Goal: Information Seeking & Learning: Compare options

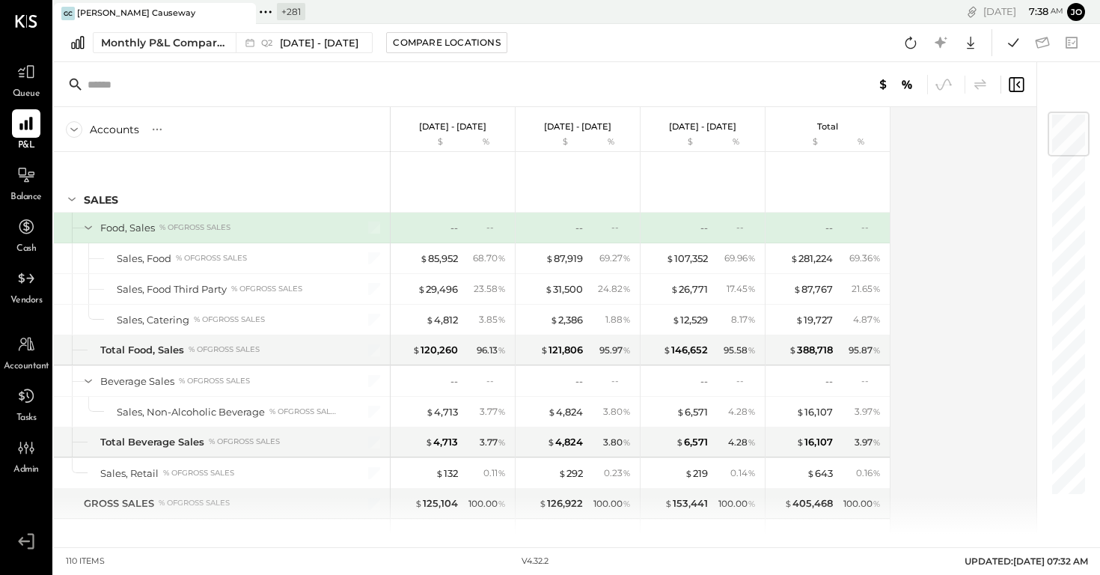
click at [275, 12] on icon at bounding box center [265, 11] width 19 height 19
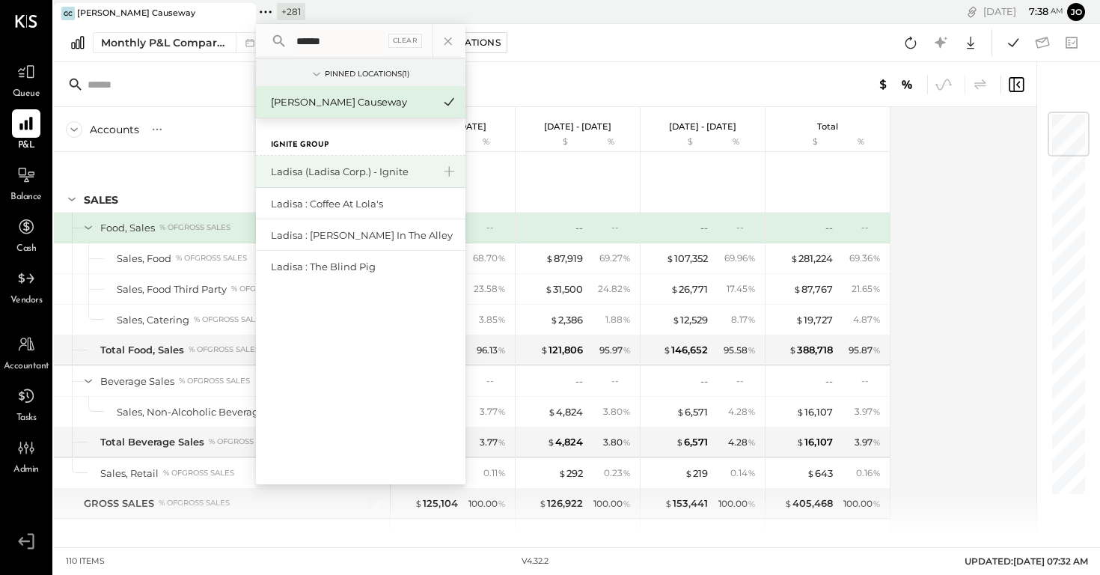
type input "******"
click at [356, 179] on div "Ladisa (Ladisa Corp.) - Ignite" at bounding box center [361, 172] width 210 height 32
click at [356, 173] on div "Ladisa (Ladisa Corp.) - Ignite" at bounding box center [352, 172] width 162 height 14
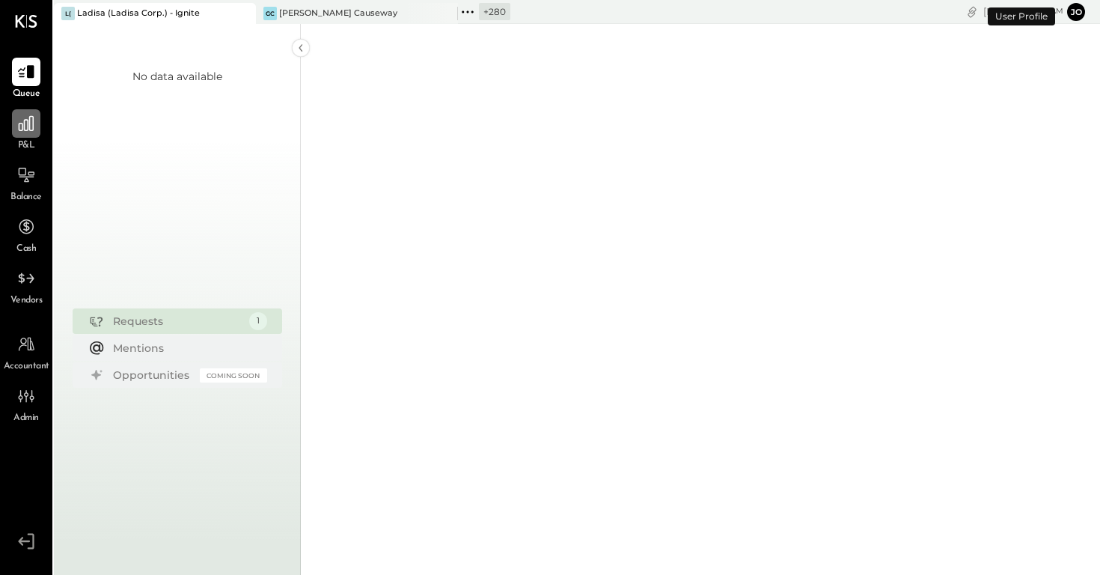
click at [25, 128] on icon at bounding box center [25, 123] width 19 height 19
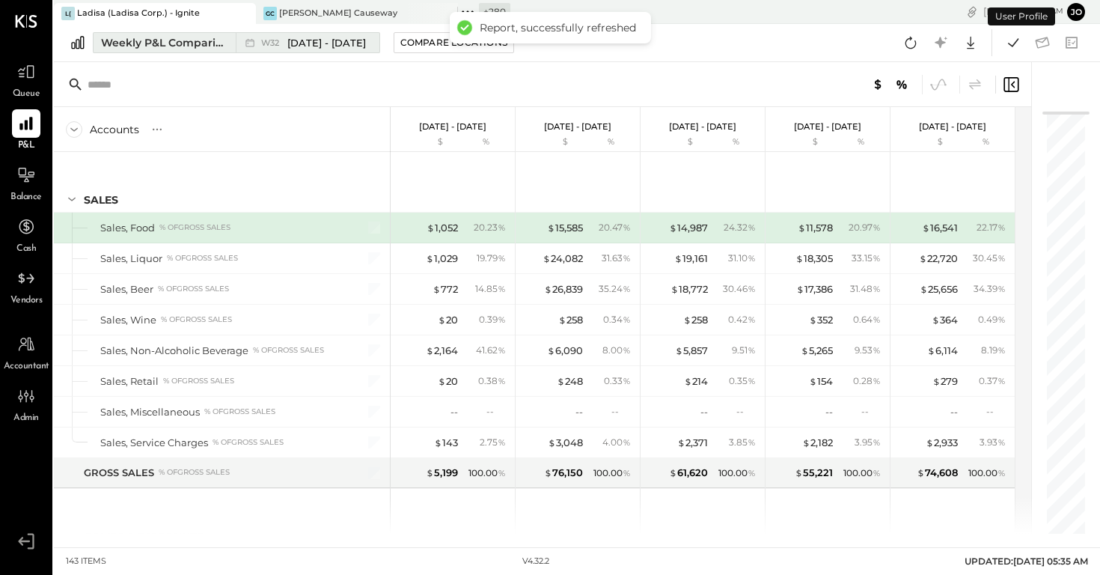
click at [214, 37] on div "Weekly P&L Comparison" at bounding box center [164, 42] width 126 height 15
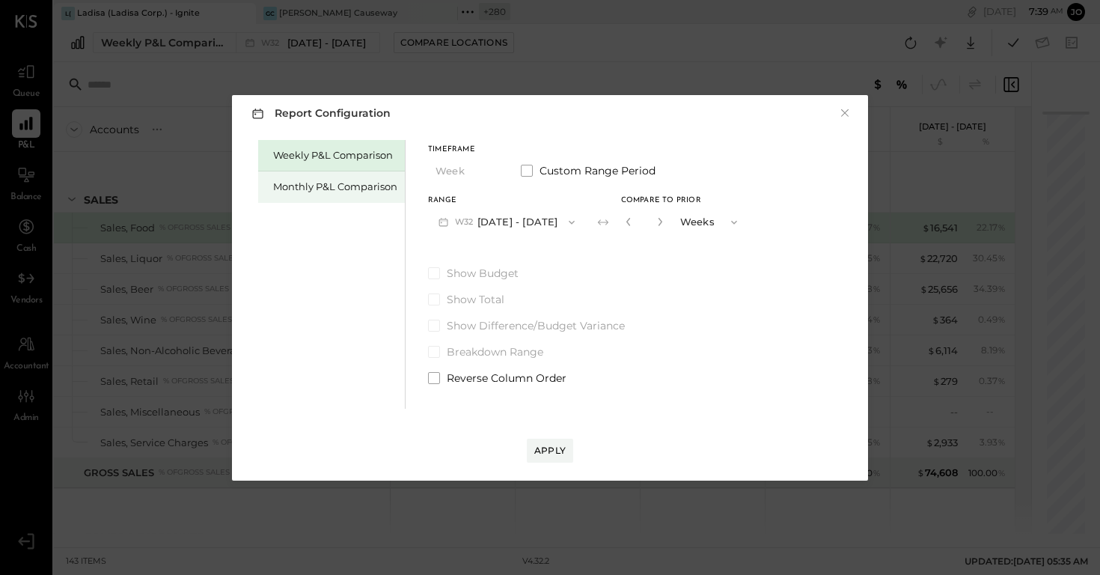
click at [369, 189] on div "Monthly P&L Comparison" at bounding box center [335, 187] width 124 height 14
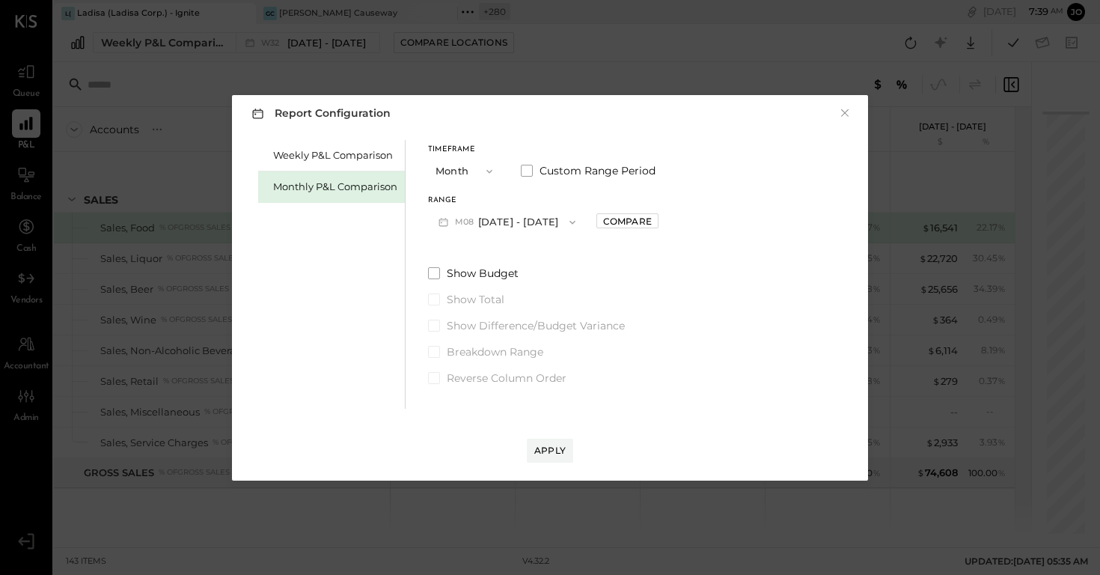
click at [488, 213] on button "M08 [DATE] - [DATE]" at bounding box center [507, 222] width 158 height 28
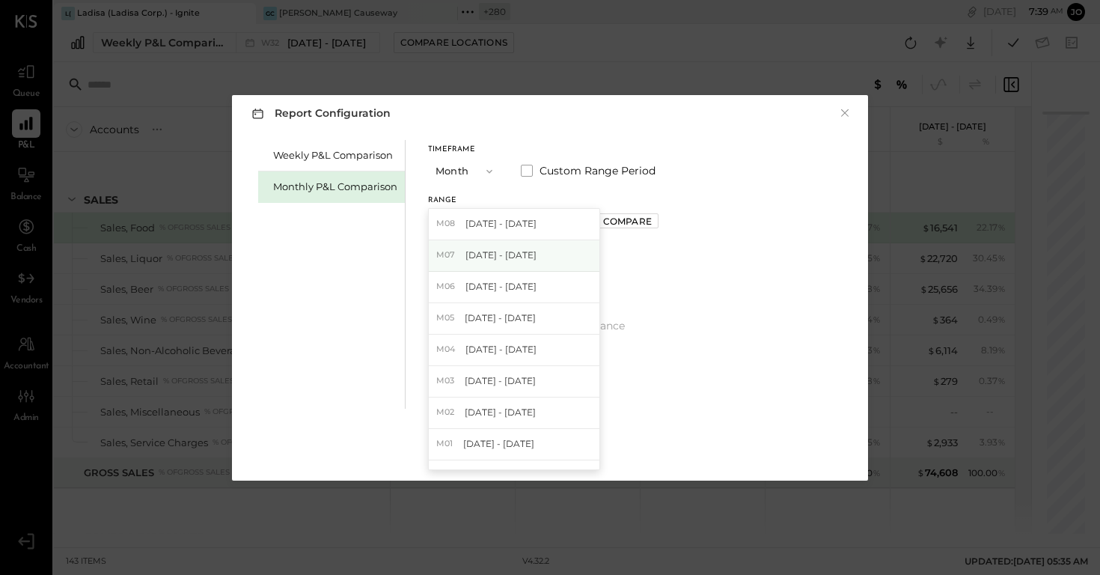
click at [533, 265] on div "M07 [DATE] - [DATE]" at bounding box center [514, 255] width 171 height 31
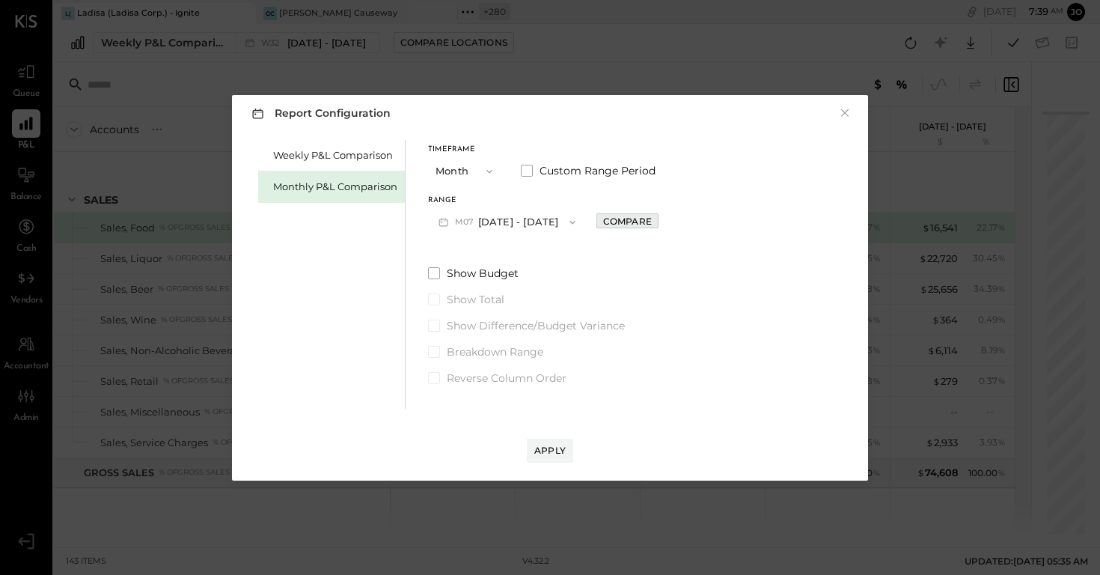
click at [615, 226] on div "Compare" at bounding box center [627, 221] width 49 height 13
click at [655, 223] on div "*" at bounding box center [662, 222] width 80 height 28
click at [657, 221] on icon "button" at bounding box center [661, 221] width 9 height 9
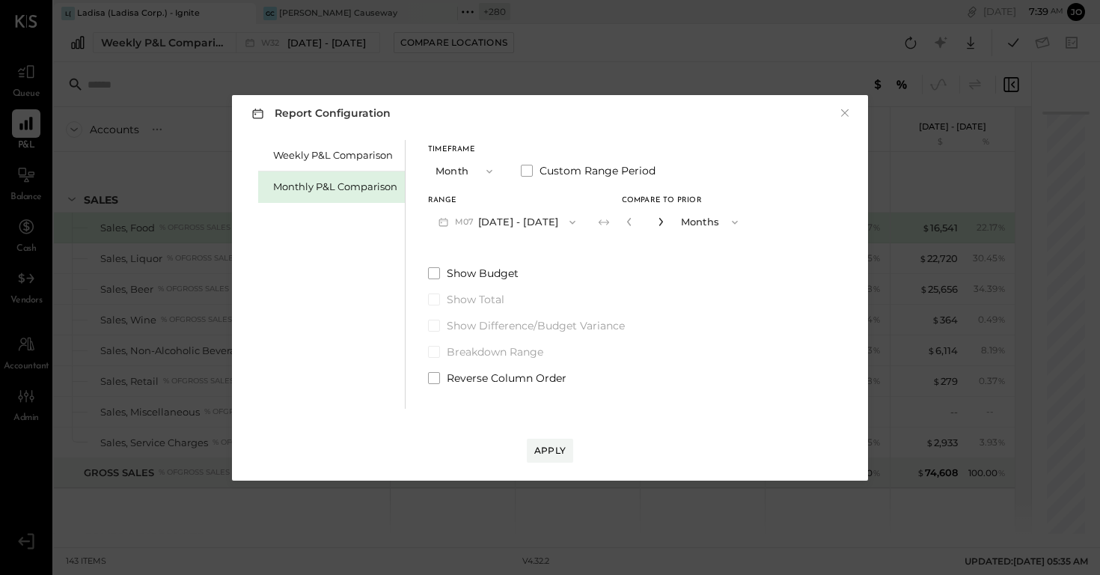
click at [657, 221] on icon "button" at bounding box center [661, 221] width 9 height 9
type input "*"
click at [553, 426] on div "Apply" at bounding box center [550, 436] width 606 height 54
click at [553, 444] on button "Apply" at bounding box center [550, 451] width 46 height 24
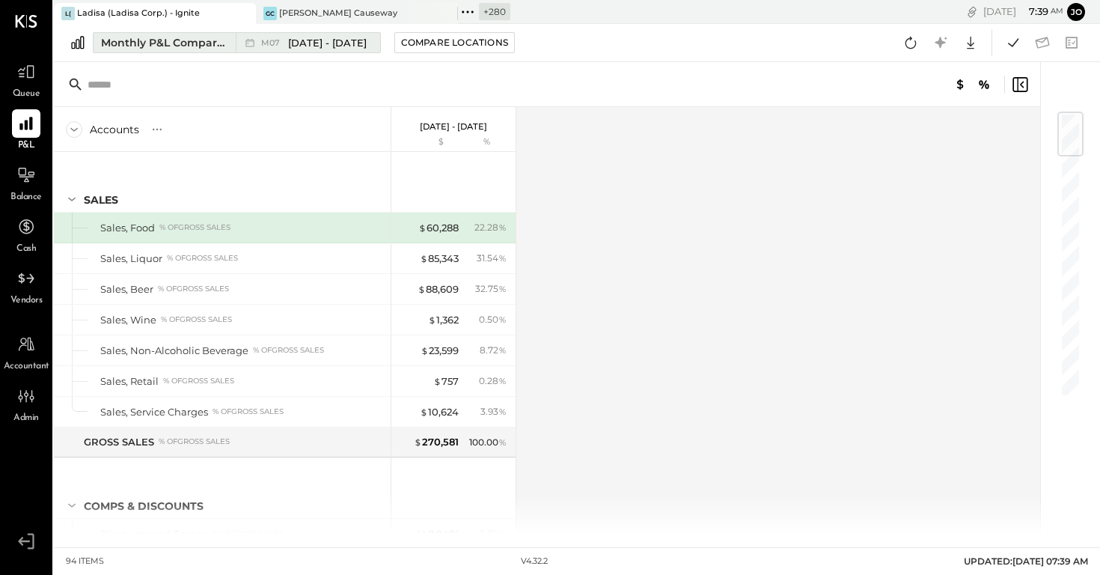
click at [335, 42] on span "[DATE] - [DATE]" at bounding box center [327, 43] width 79 height 14
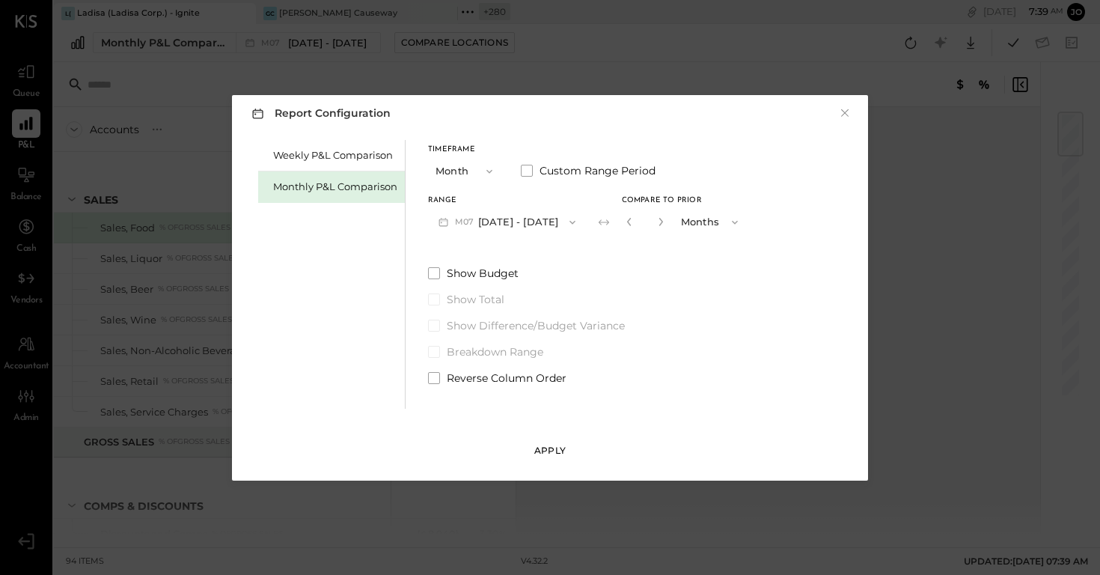
click at [549, 454] on div "Apply" at bounding box center [549, 450] width 31 height 13
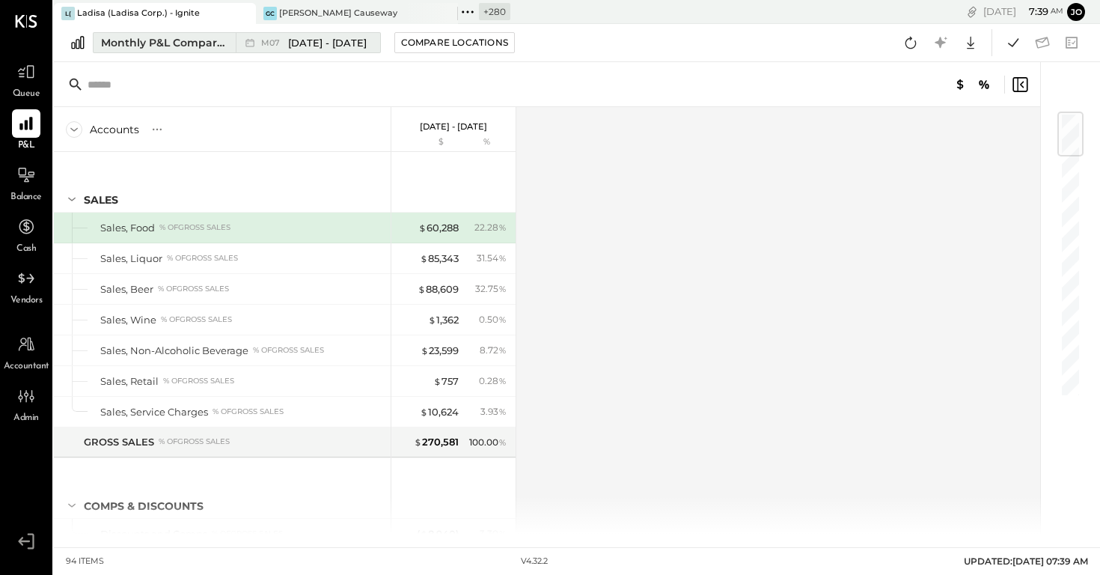
click at [328, 40] on span "[DATE] - [DATE]" at bounding box center [327, 43] width 79 height 14
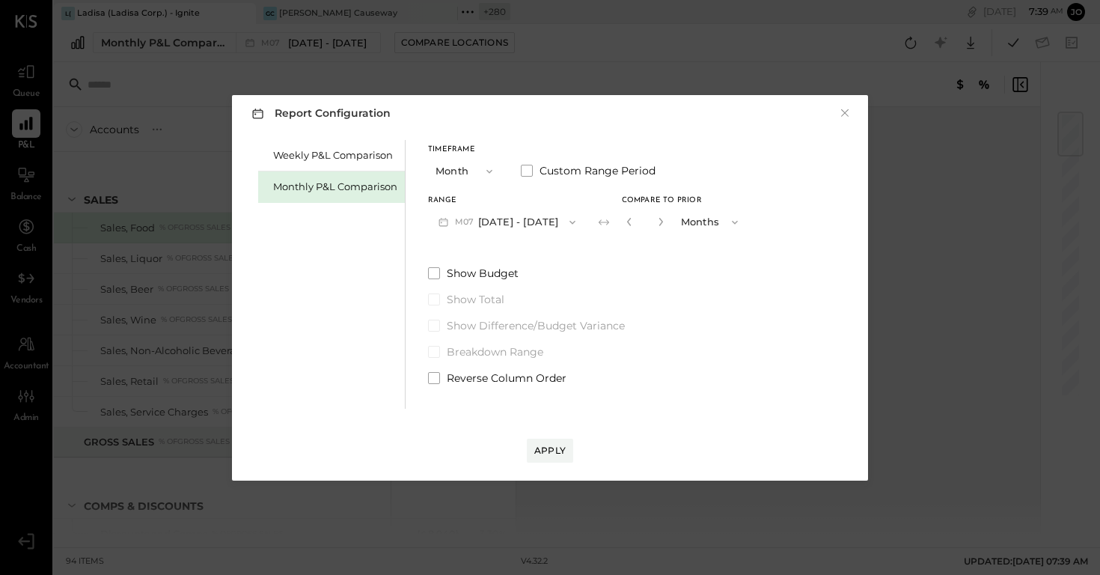
click at [575, 217] on div "Range M07 Jul 1 - 31, 2025 Compare to Prior * Months" at bounding box center [588, 216] width 320 height 39
click at [567, 221] on icon "button" at bounding box center [573, 222] width 12 height 12
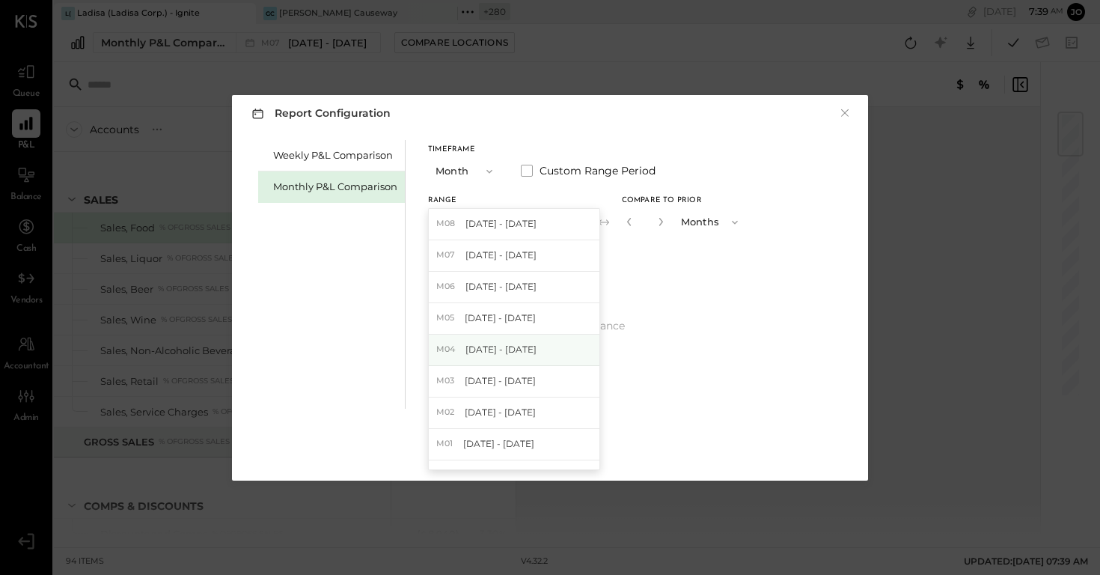
scroll to position [777, 0]
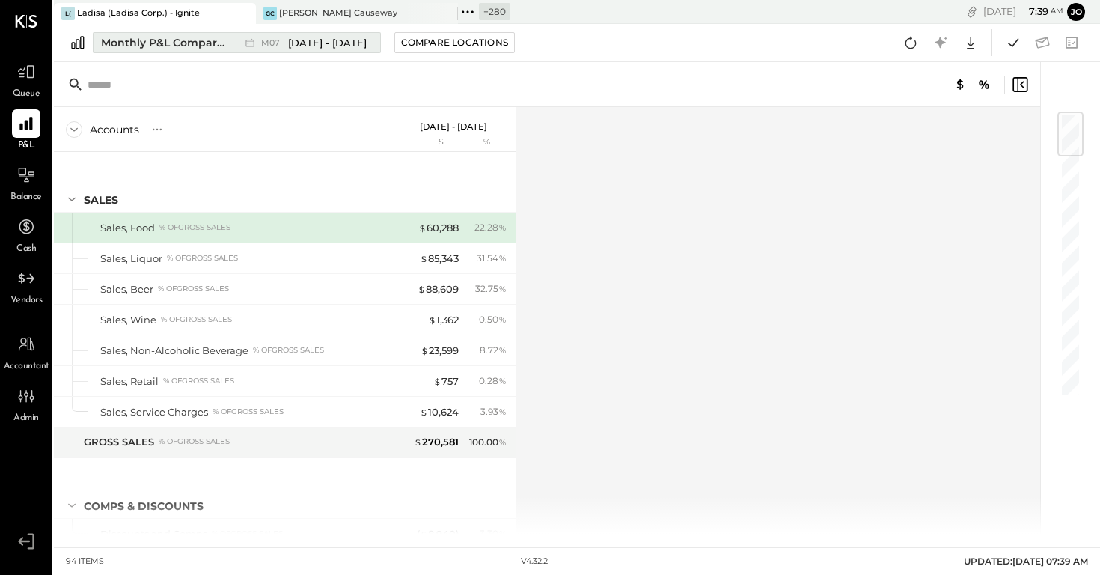
click at [314, 50] on div "M07 Jul 1 - 31, 2025" at bounding box center [304, 42] width 137 height 19
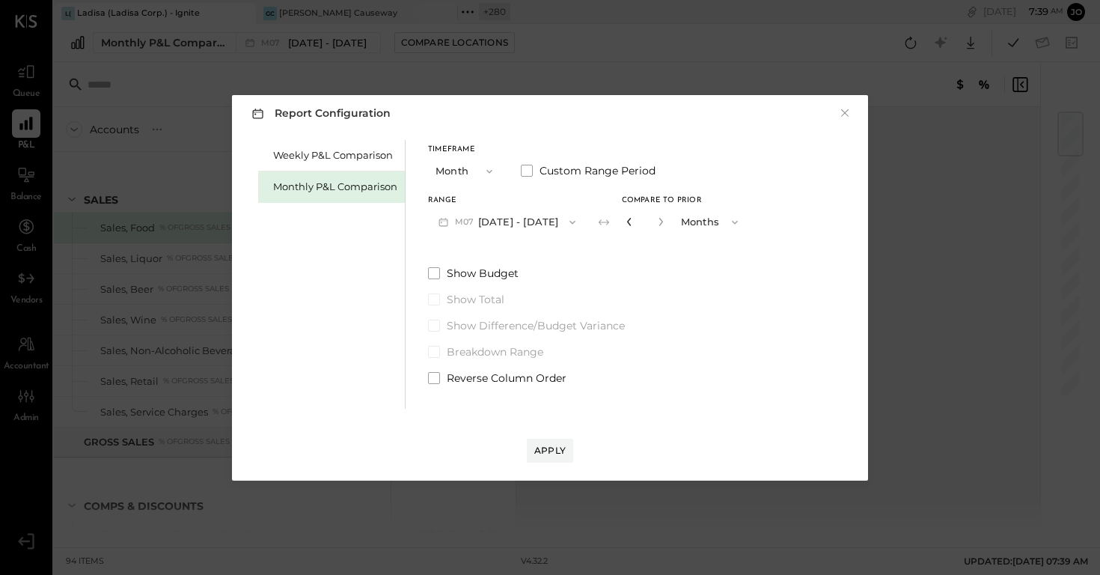
click at [625, 222] on icon "button" at bounding box center [629, 221] width 9 height 9
type input "*"
click at [557, 449] on div "Apply" at bounding box center [549, 450] width 31 height 13
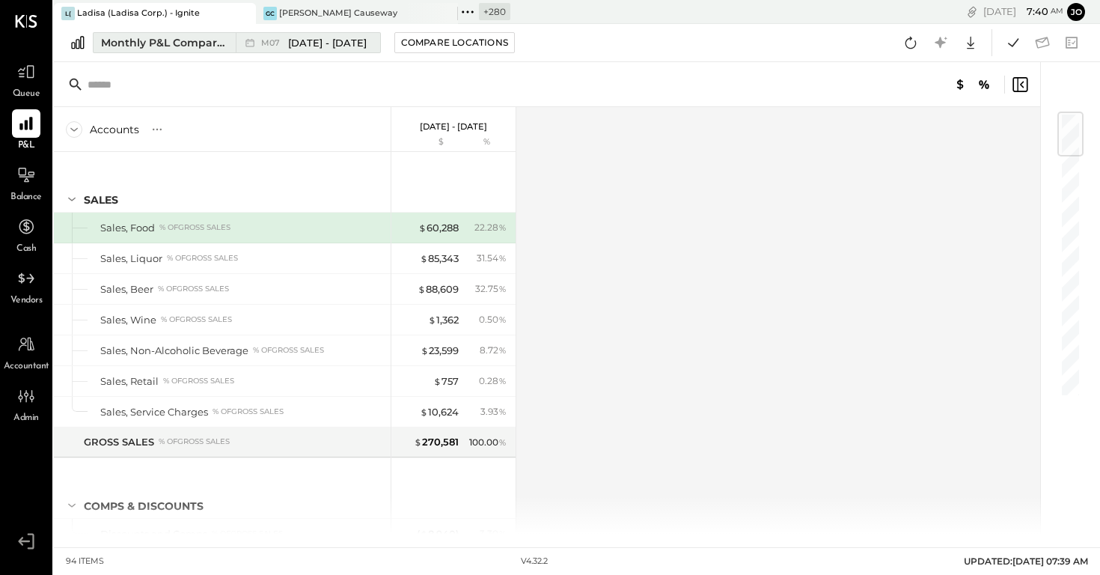
click at [259, 44] on div "M07 Jul 1 - 31, 2025" at bounding box center [304, 42] width 137 height 19
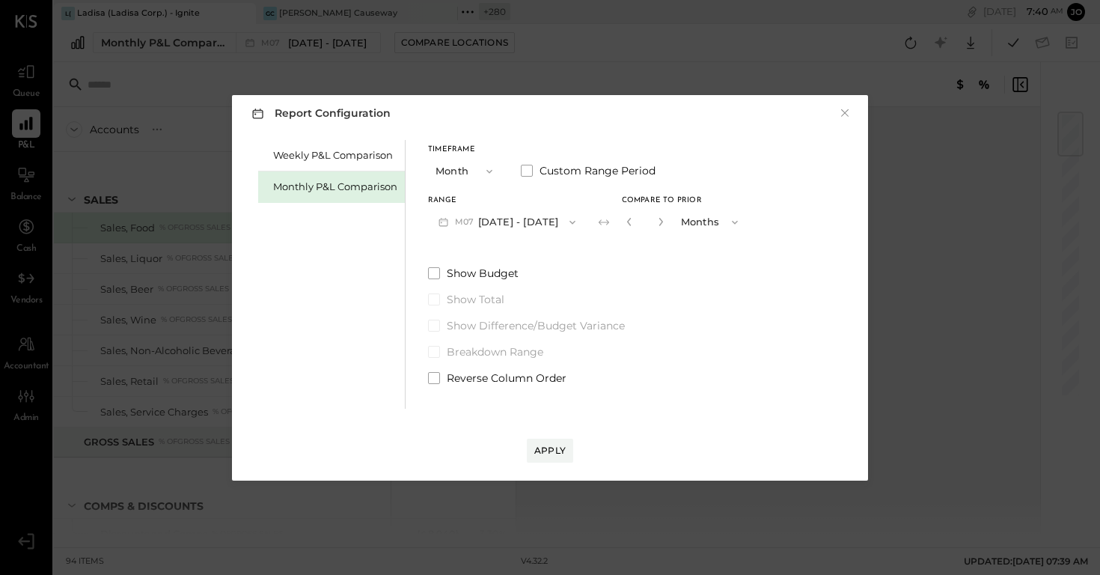
click at [655, 213] on button "button" at bounding box center [661, 221] width 12 height 16
type input "*"
click at [567, 445] on button "Apply" at bounding box center [550, 451] width 46 height 24
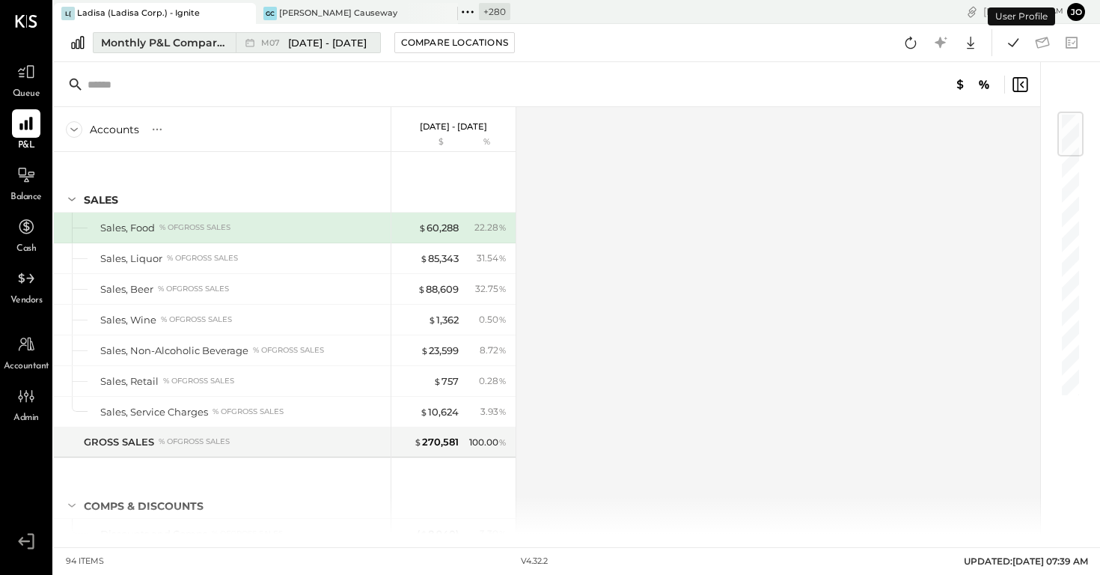
click at [341, 34] on div "M07 Jul 1 - 31, 2025" at bounding box center [304, 42] width 137 height 19
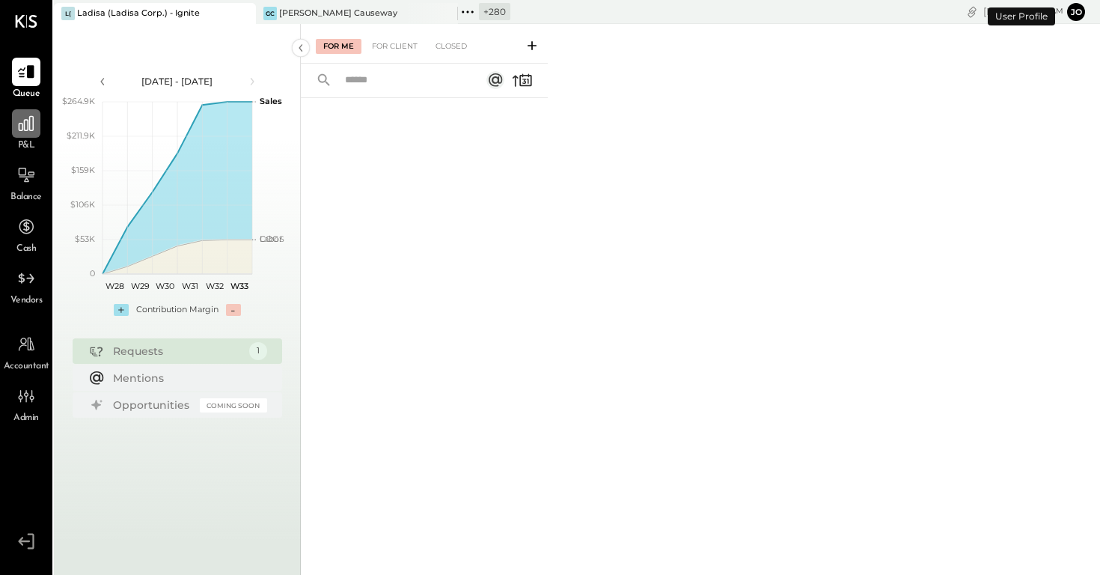
click at [14, 129] on div at bounding box center [26, 123] width 28 height 28
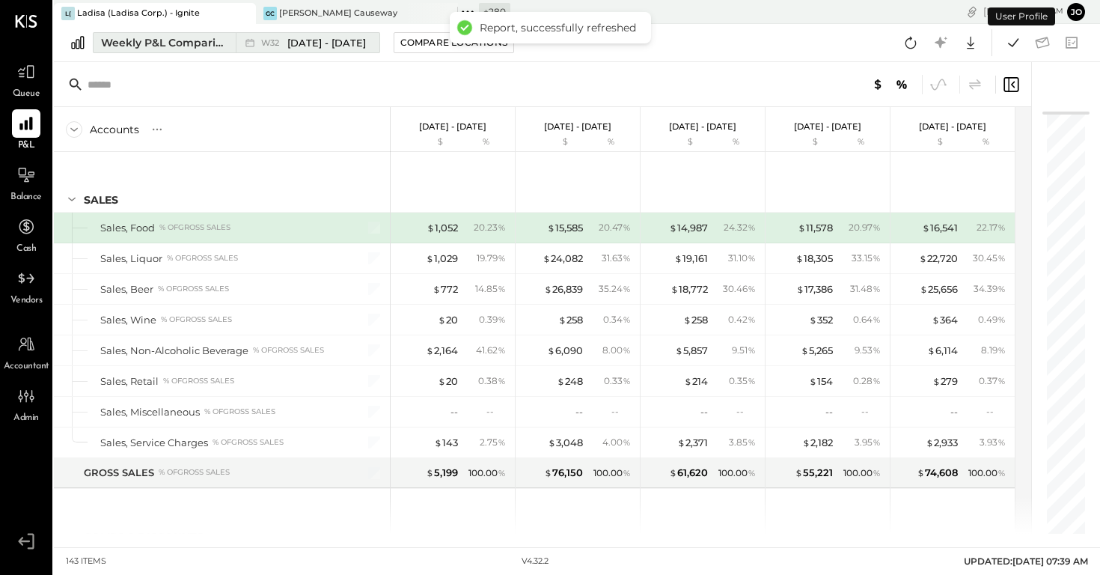
click at [189, 48] on div "Weekly P&L Comparison" at bounding box center [164, 42] width 126 height 15
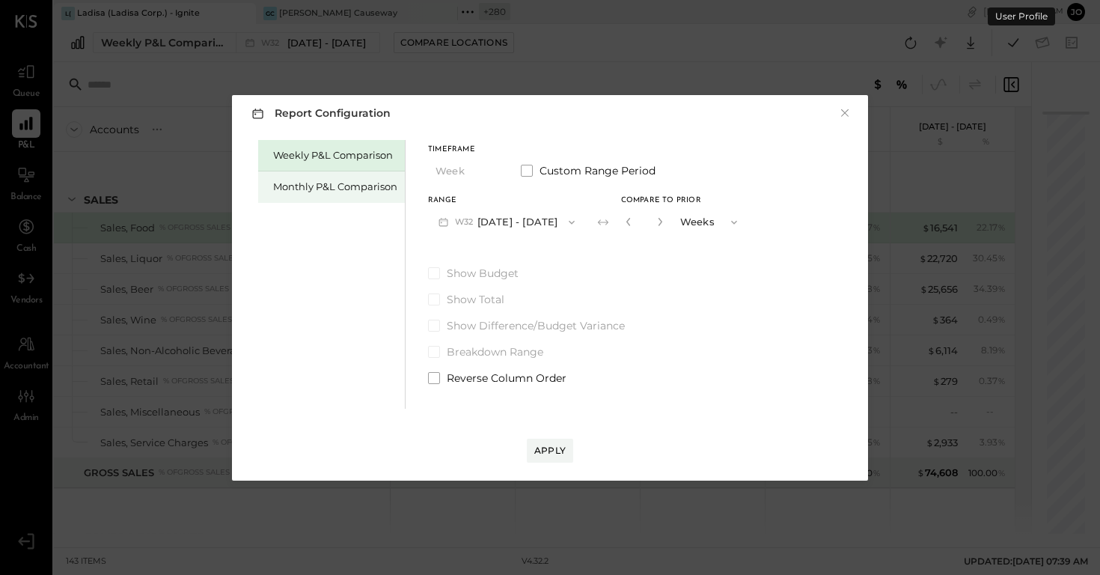
click at [329, 193] on div "Monthly P&L Comparison" at bounding box center [335, 187] width 124 height 14
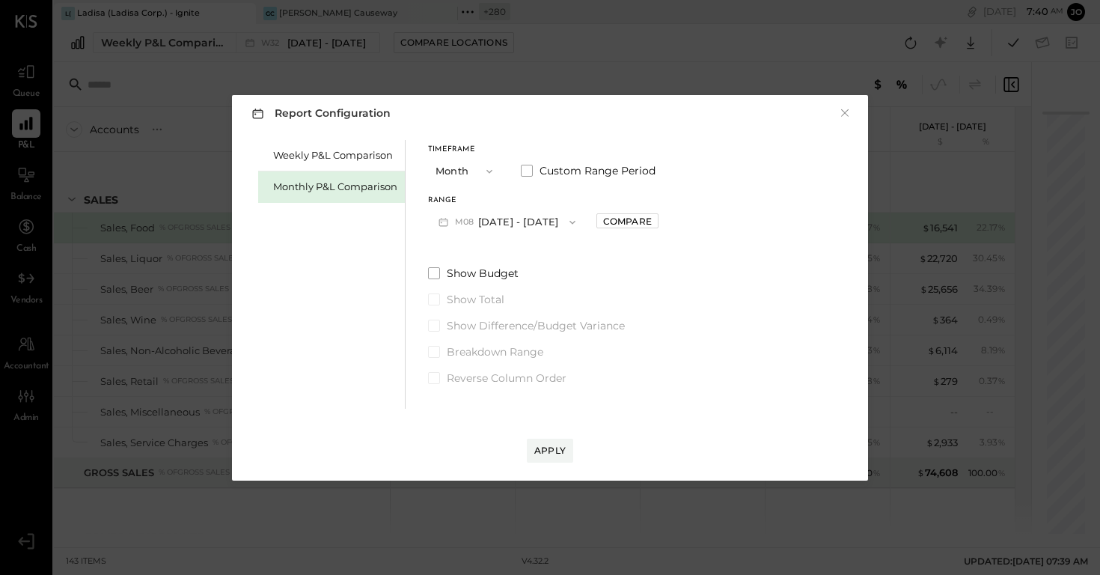
click at [511, 217] on button "M08 [DATE] - [DATE]" at bounding box center [507, 222] width 158 height 28
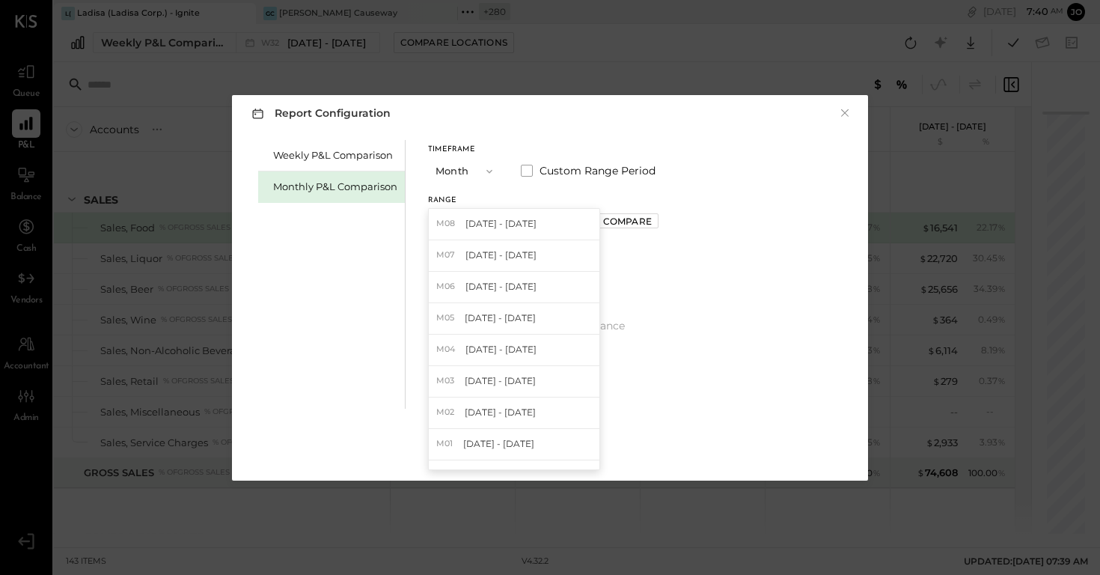
click at [618, 211] on div "Range M08 [DATE] - [DATE] M08 [DATE] - [DATE] M07 [DATE] - [DATE] M06 [DATE] - …" at bounding box center [543, 216] width 231 height 39
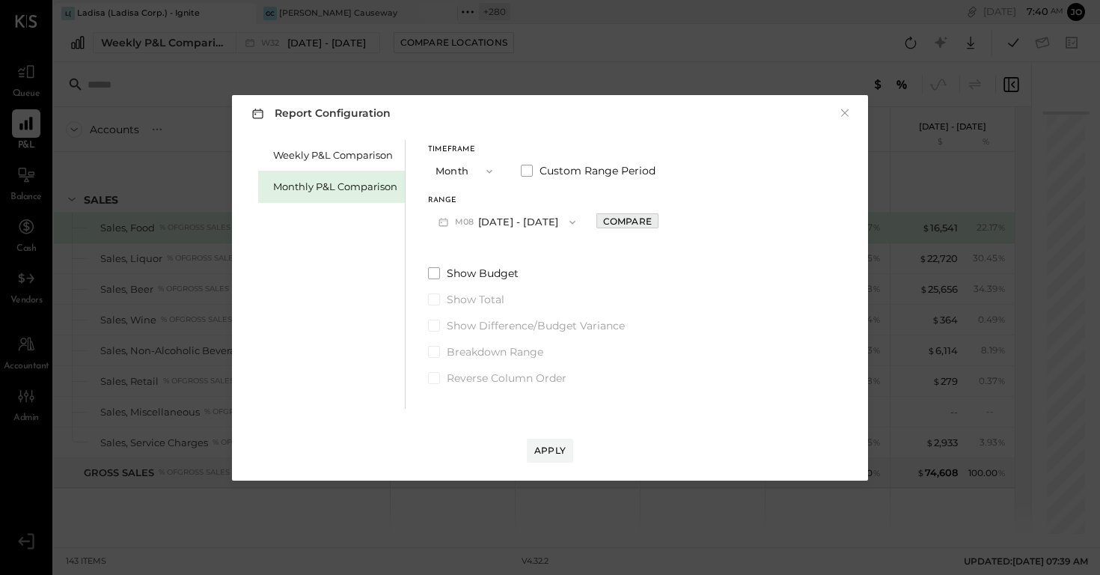
click at [618, 219] on div "Compare" at bounding box center [627, 221] width 49 height 13
click at [657, 219] on icon "button" at bounding box center [661, 221] width 9 height 9
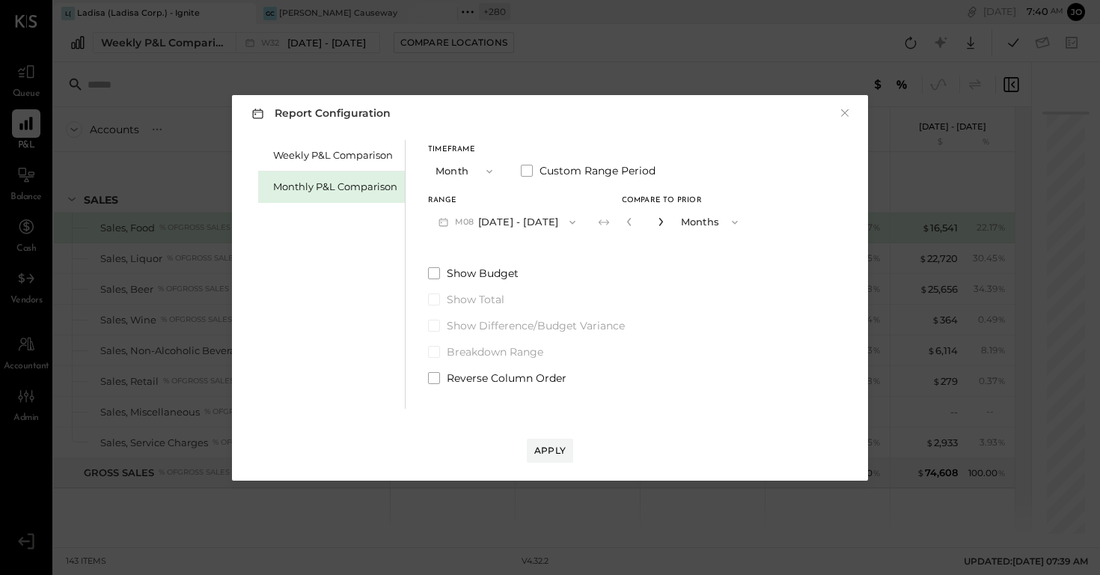
type input "*"
click at [545, 446] on div "Apply" at bounding box center [549, 450] width 31 height 13
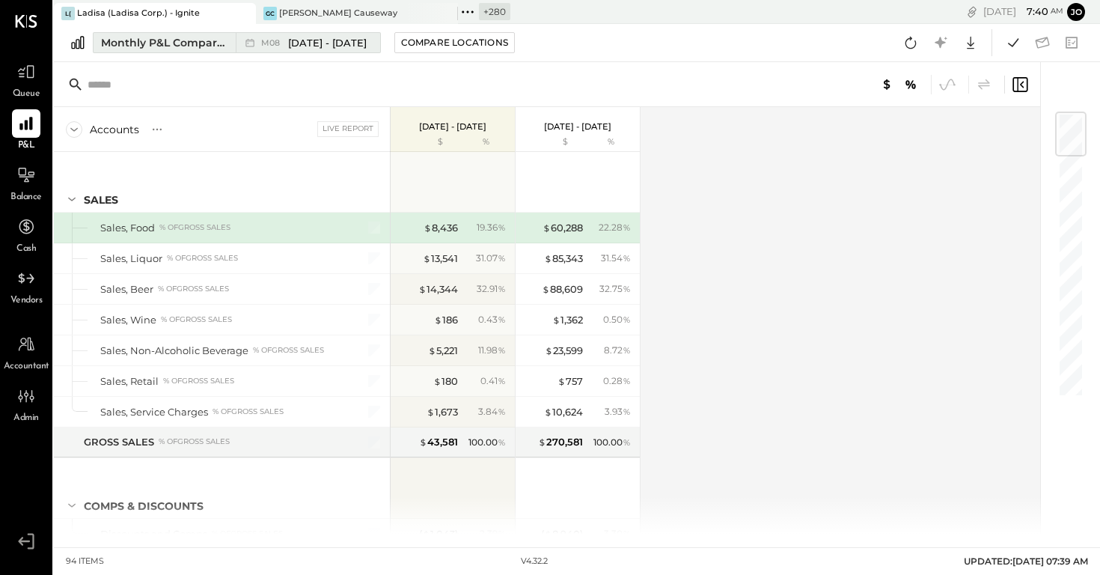
click at [266, 36] on div "M08 [DATE] - [DATE]" at bounding box center [314, 43] width 106 height 14
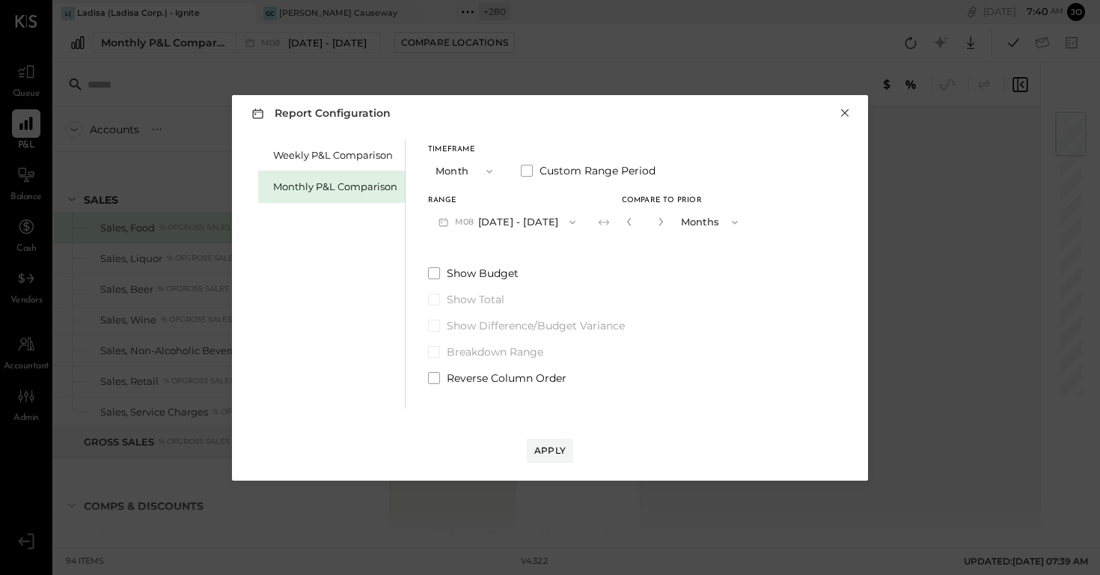
click at [838, 121] on button "×" at bounding box center [844, 113] width 13 height 15
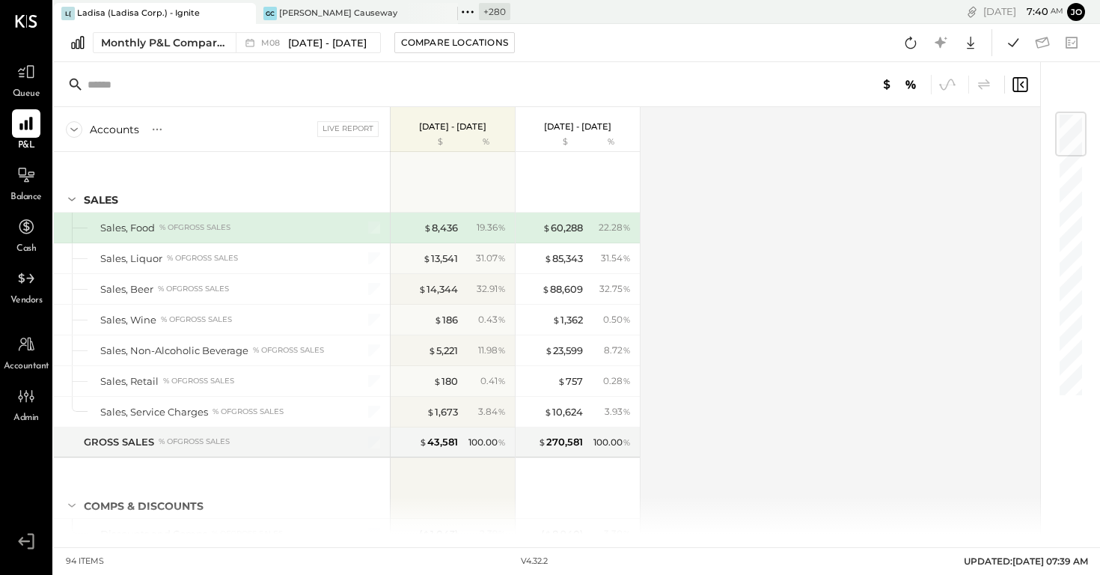
click at [469, 16] on icon at bounding box center [467, 11] width 19 height 19
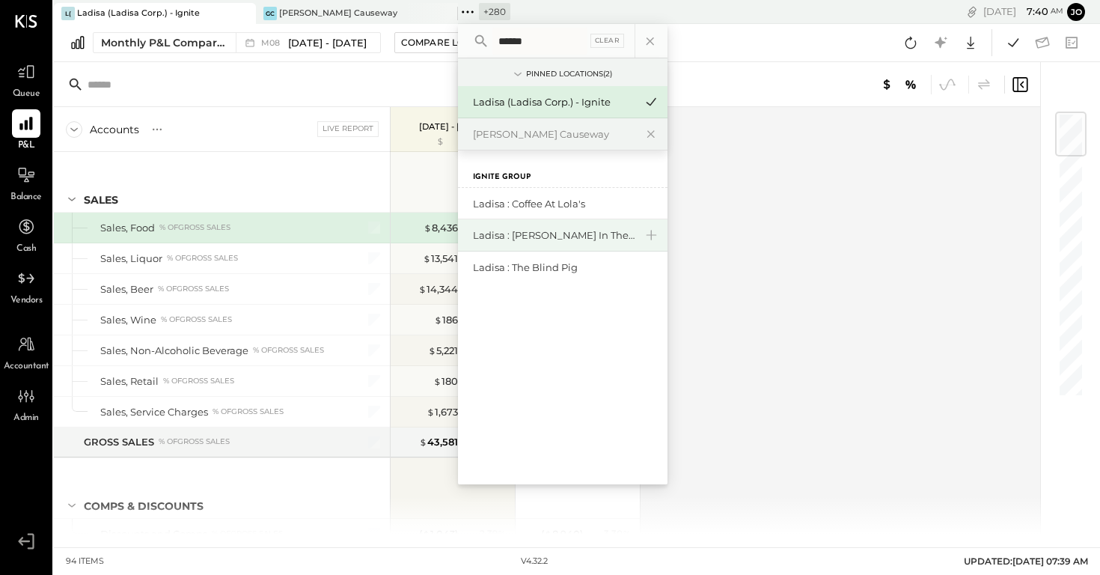
type input "******"
click at [559, 236] on div "Ladisa : [PERSON_NAME] in the Alley" at bounding box center [554, 235] width 162 height 14
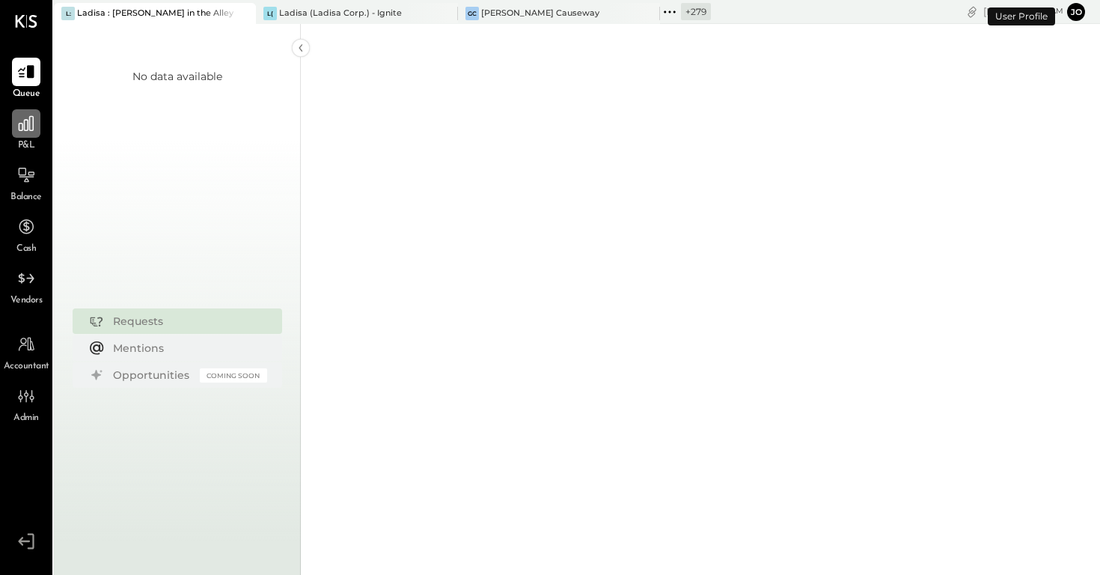
click at [27, 125] on icon at bounding box center [26, 123] width 15 height 15
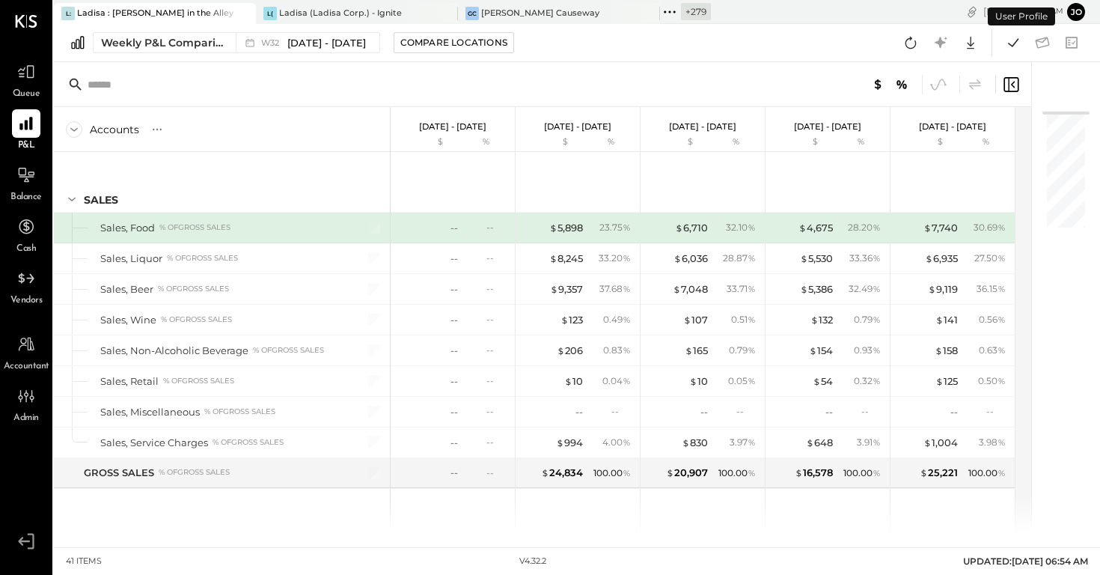
click at [211, 76] on input "text" at bounding box center [206, 84] width 236 height 27
click at [211, 35] on div "Weekly P&L Comparison" at bounding box center [164, 42] width 126 height 15
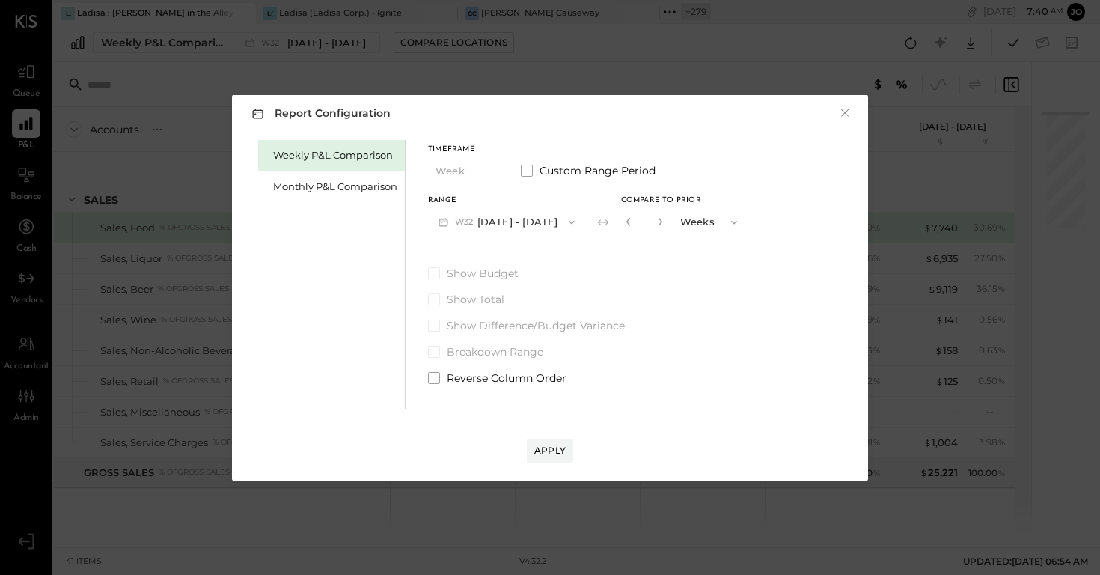
click at [302, 203] on div "Weekly P&L Comparison Monthly P&L Comparison" at bounding box center [331, 274] width 147 height 269
click at [302, 194] on div "Monthly P&L Comparison" at bounding box center [331, 186] width 147 height 31
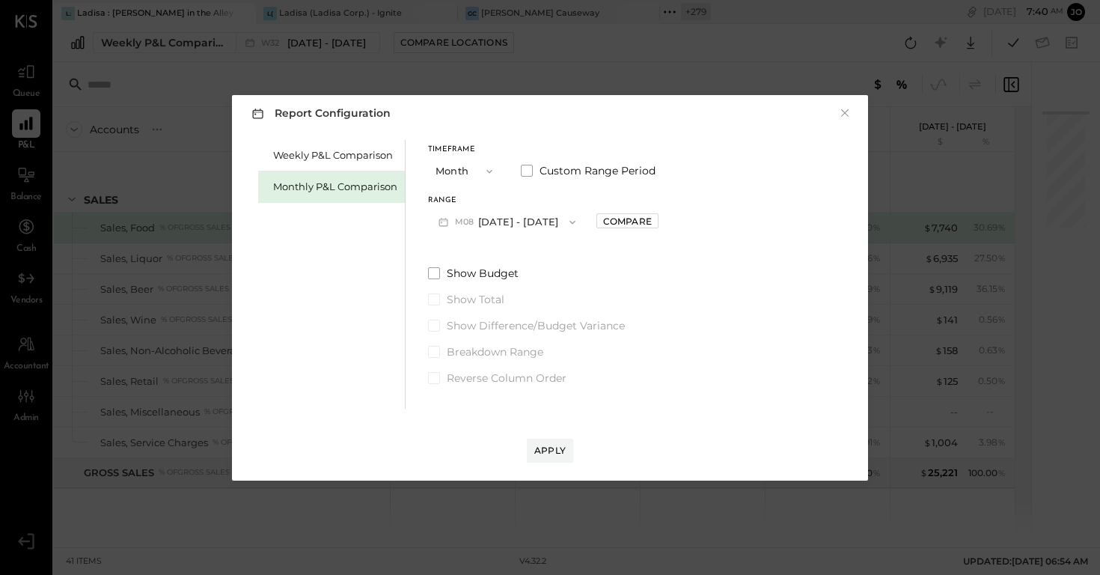
click at [515, 222] on button "M08 [DATE] - [DATE]" at bounding box center [507, 222] width 158 height 28
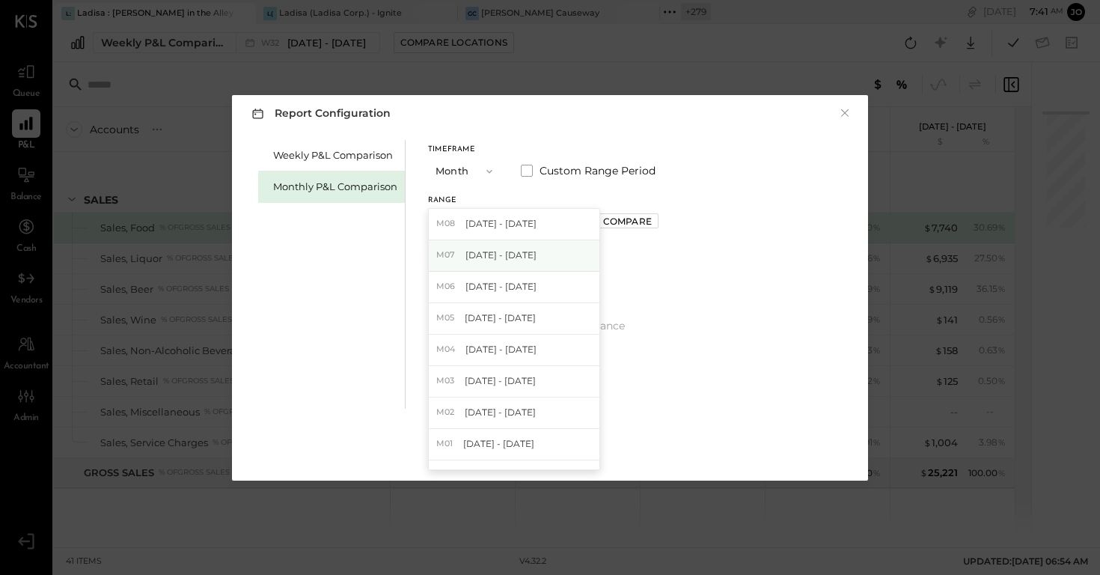
click at [560, 248] on div "M07 [DATE] - [DATE]" at bounding box center [514, 255] width 171 height 31
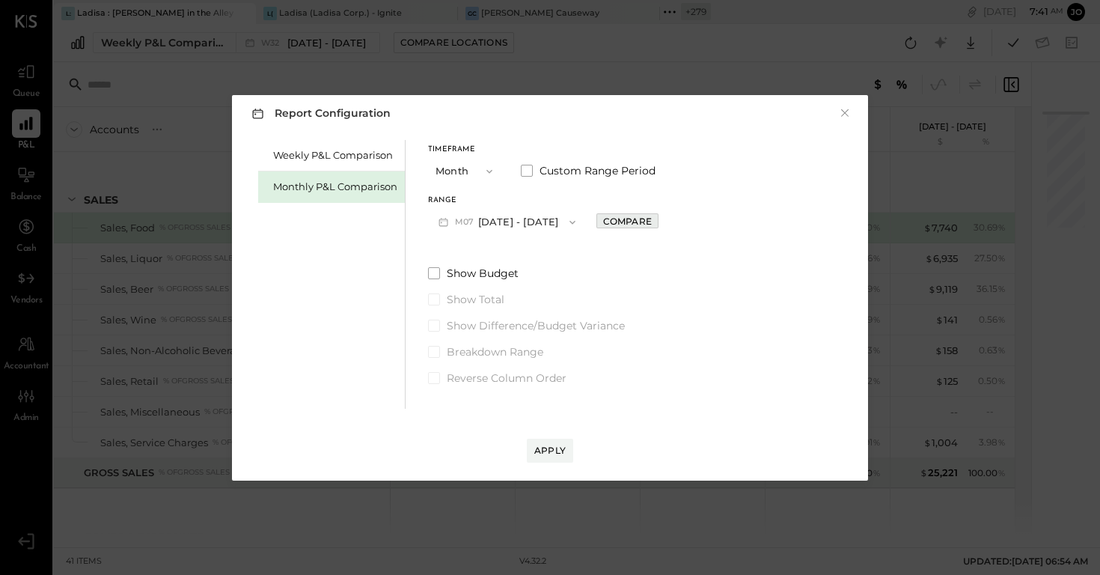
click at [611, 222] on div "Compare" at bounding box center [627, 221] width 49 height 13
click at [659, 219] on icon "button" at bounding box center [661, 222] width 4 height 8
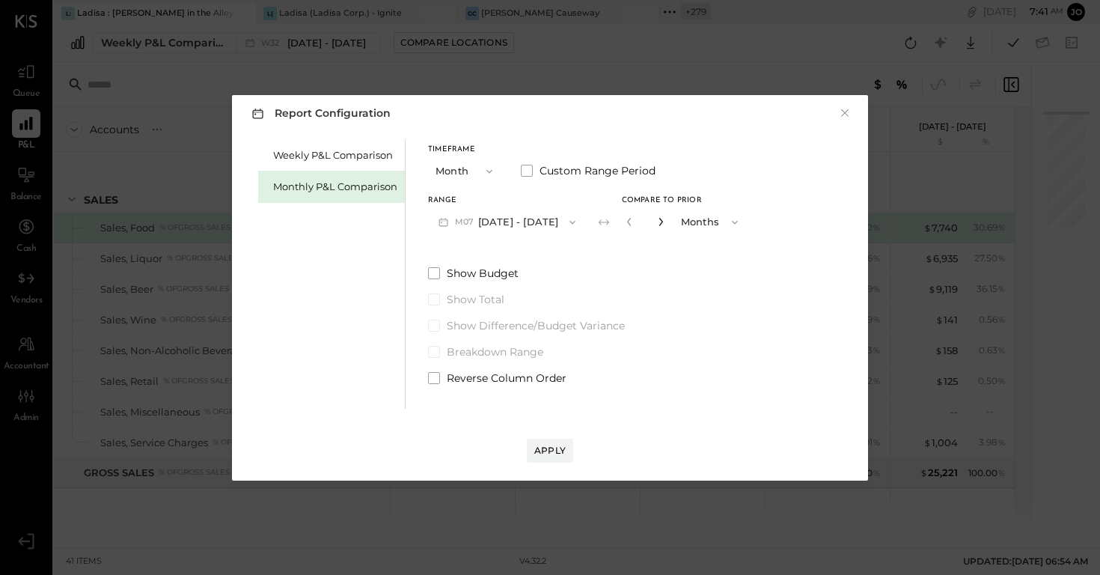
click at [659, 219] on icon "button" at bounding box center [661, 222] width 4 height 8
type input "*"
click at [537, 439] on button "Apply" at bounding box center [550, 451] width 46 height 24
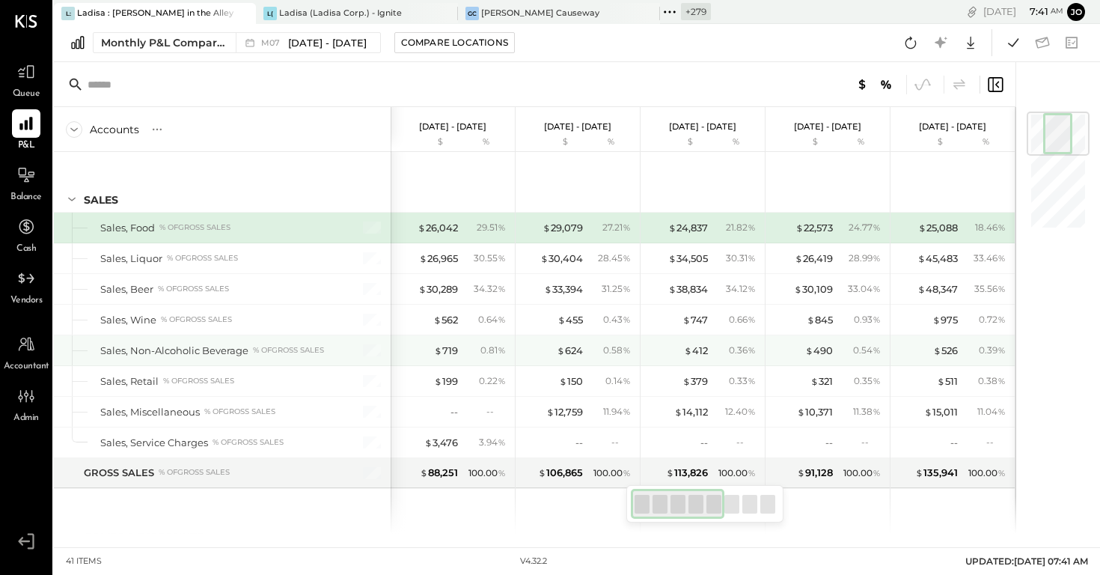
scroll to position [635, 0]
